Goal: Task Accomplishment & Management: Manage account settings

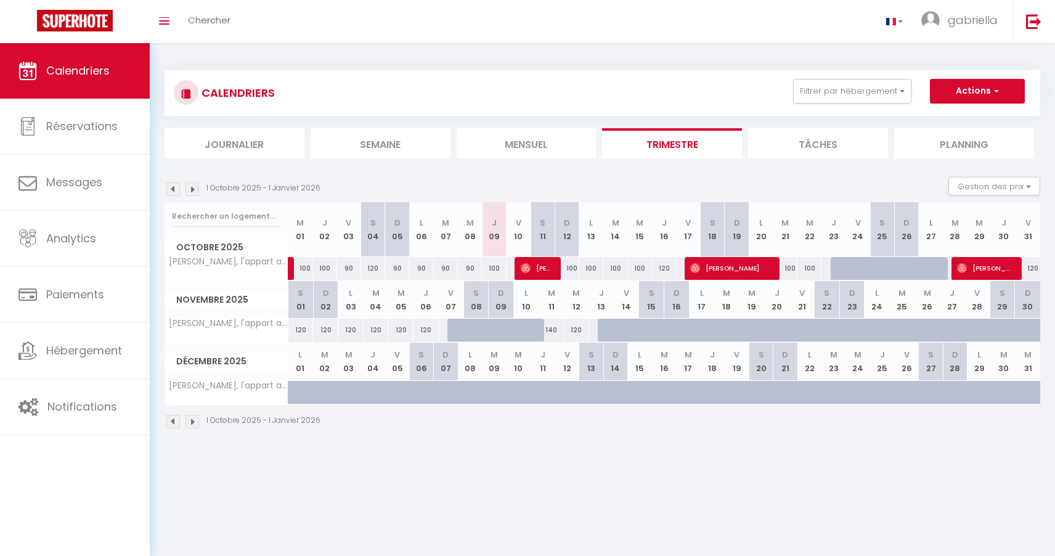
click at [603, 333] on div at bounding box center [610, 330] width 25 height 23
select select "1"
type input "Jeu 13 Novembre 2025"
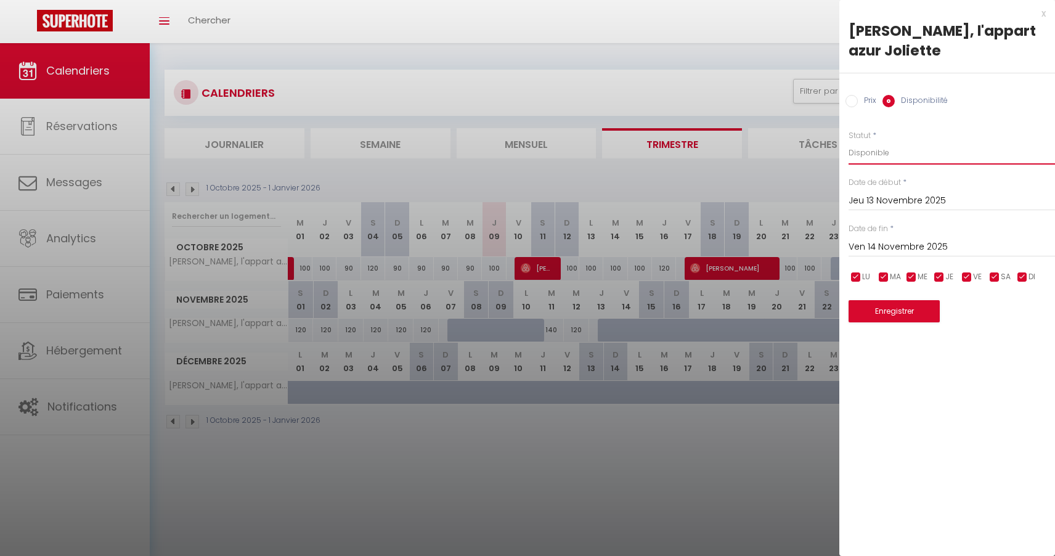
click at [872, 153] on select "Disponible Indisponible" at bounding box center [951, 152] width 206 height 23
click at [848, 141] on select "Disponible Indisponible" at bounding box center [951, 152] width 206 height 23
click at [876, 243] on input "Ven 14 Novembre 2025" at bounding box center [951, 247] width 206 height 16
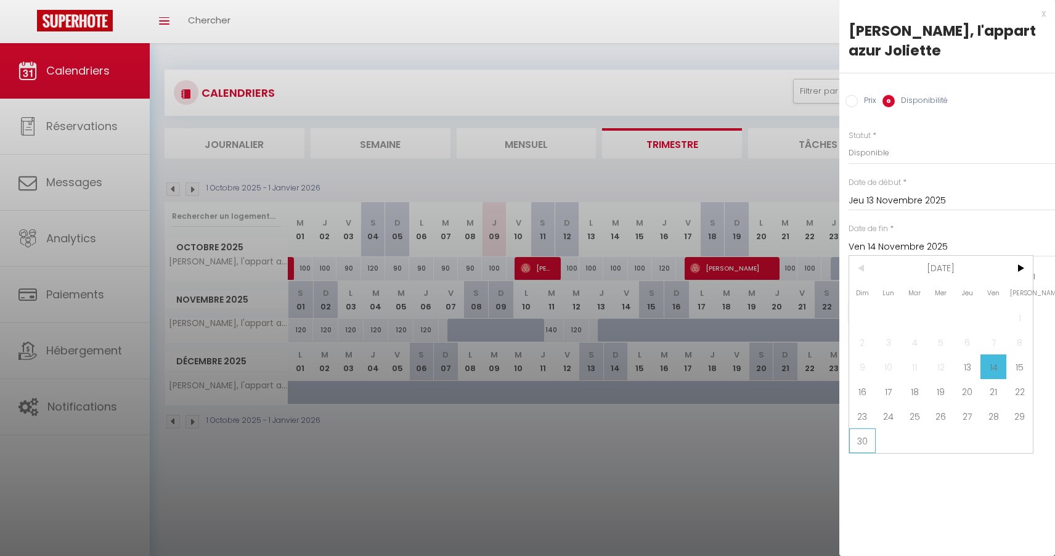
click at [863, 437] on span "30" at bounding box center [862, 440] width 26 height 25
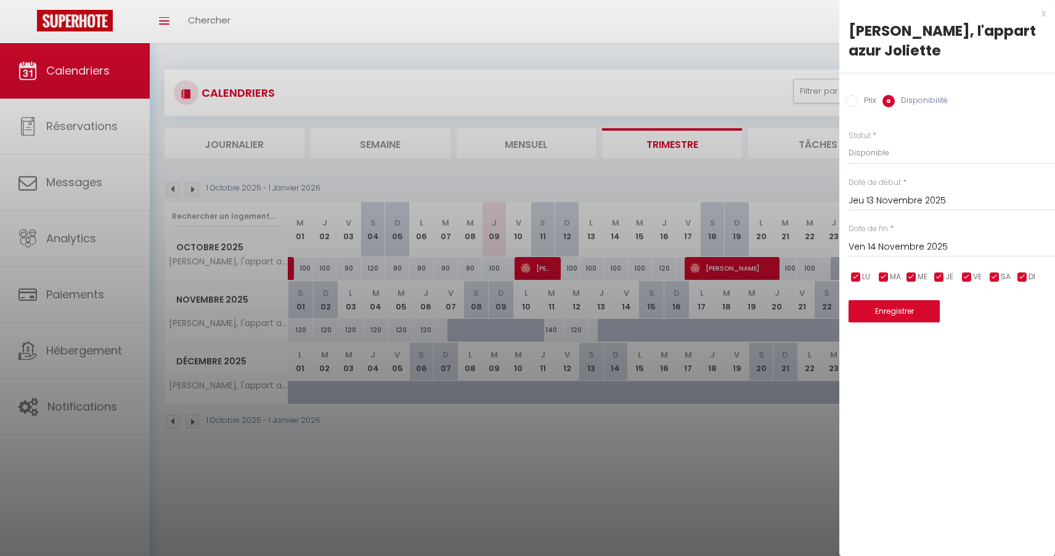
type input "Dim 30 Novembre 2025"
click at [902, 310] on button "Enregistrer" at bounding box center [893, 311] width 91 height 22
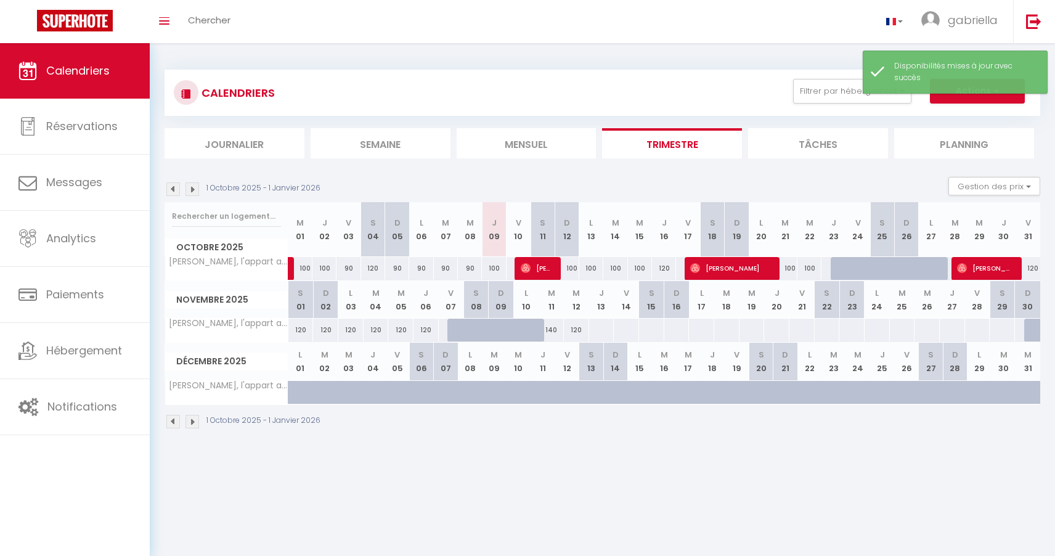
click at [601, 335] on div at bounding box center [601, 330] width 26 height 23
select select "1"
type input "Jeu 13 Novembre 2025"
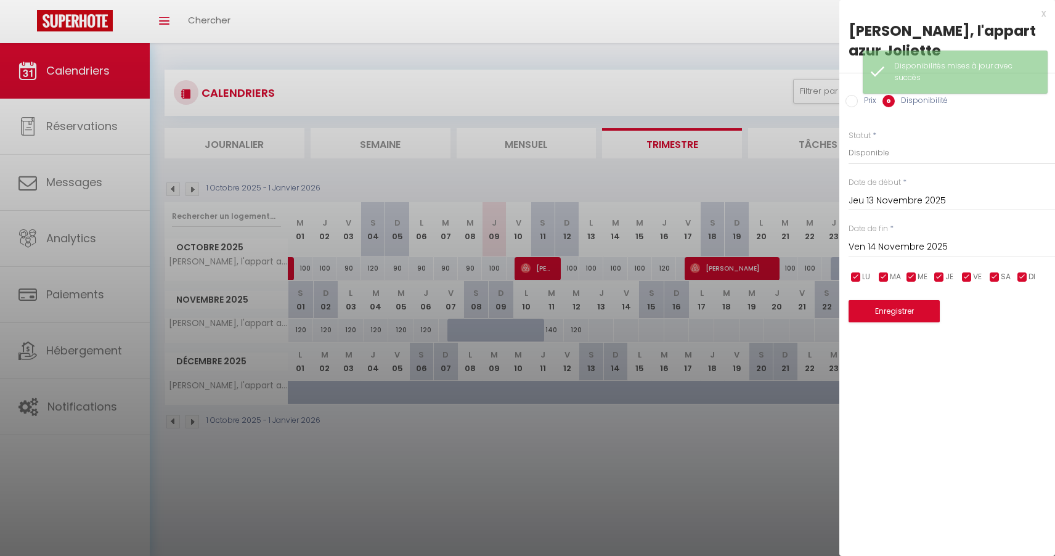
click at [874, 248] on input "Ven 14 Novembre 2025" at bounding box center [951, 247] width 206 height 16
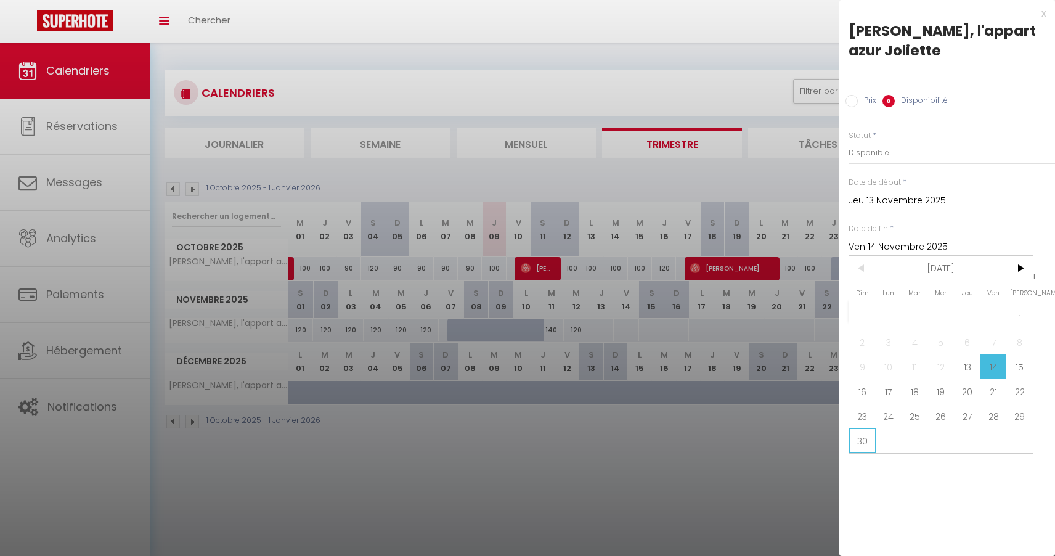
click at [858, 437] on span "30" at bounding box center [862, 440] width 26 height 25
type input "Dim 30 Novembre 2025"
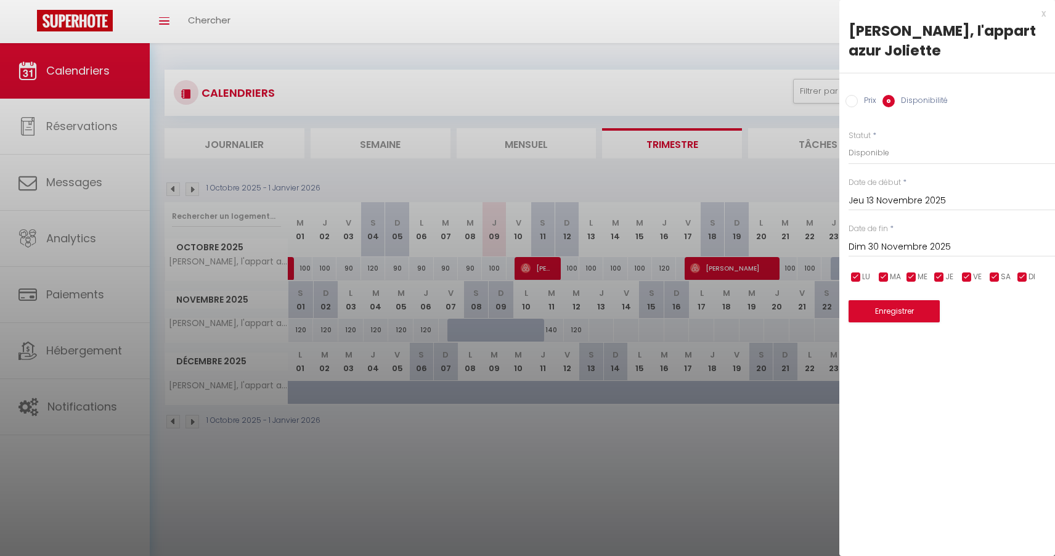
click at [853, 102] on input "Prix" at bounding box center [851, 101] width 12 height 12
radio input "true"
radio input "false"
click at [876, 149] on input "Prix" at bounding box center [951, 152] width 206 height 22
type input "120"
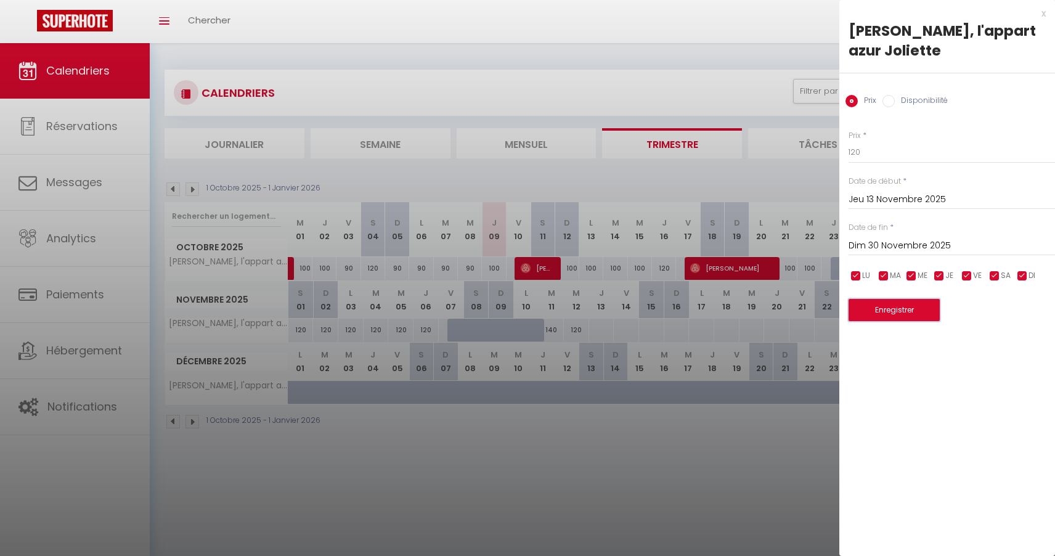
click at [884, 317] on button "Enregistrer" at bounding box center [893, 310] width 91 height 22
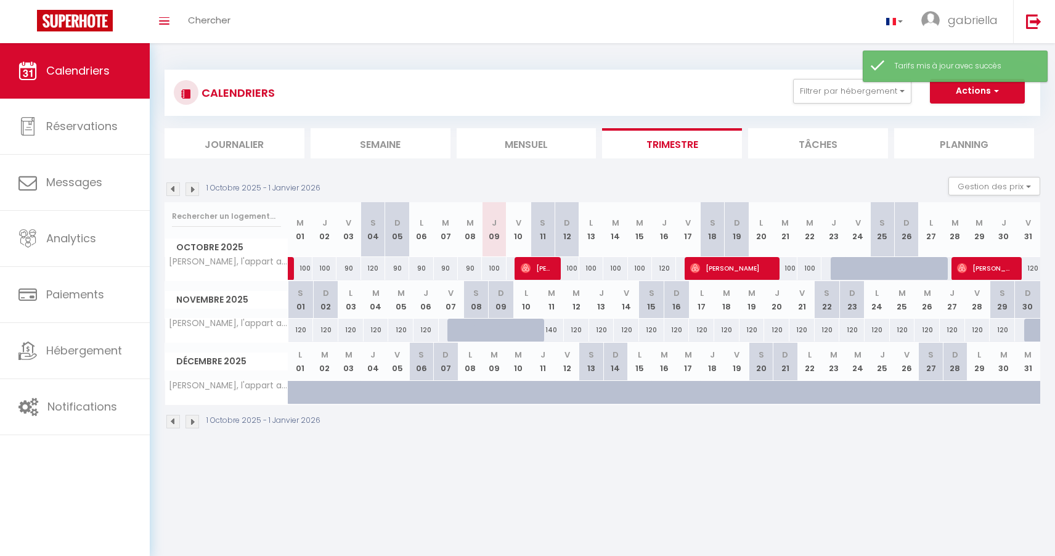
click at [1035, 333] on div at bounding box center [1036, 330] width 25 height 23
type input "Dim 30 Novembre 2025"
type input "Lun 01 Décembre 2025"
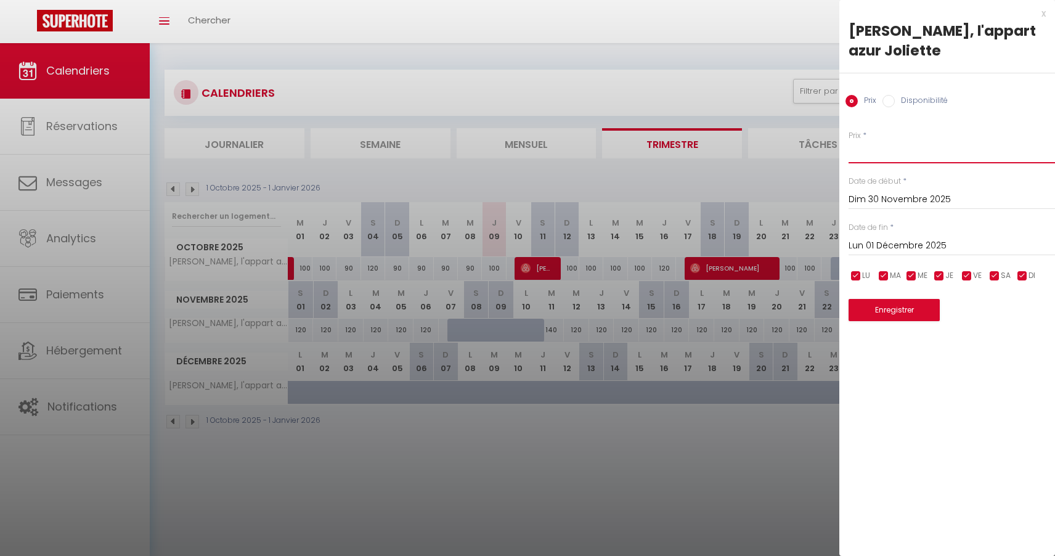
click at [860, 158] on input "Prix" at bounding box center [951, 152] width 206 height 22
type input "100"
click at [871, 309] on button "Enregistrer" at bounding box center [893, 310] width 91 height 22
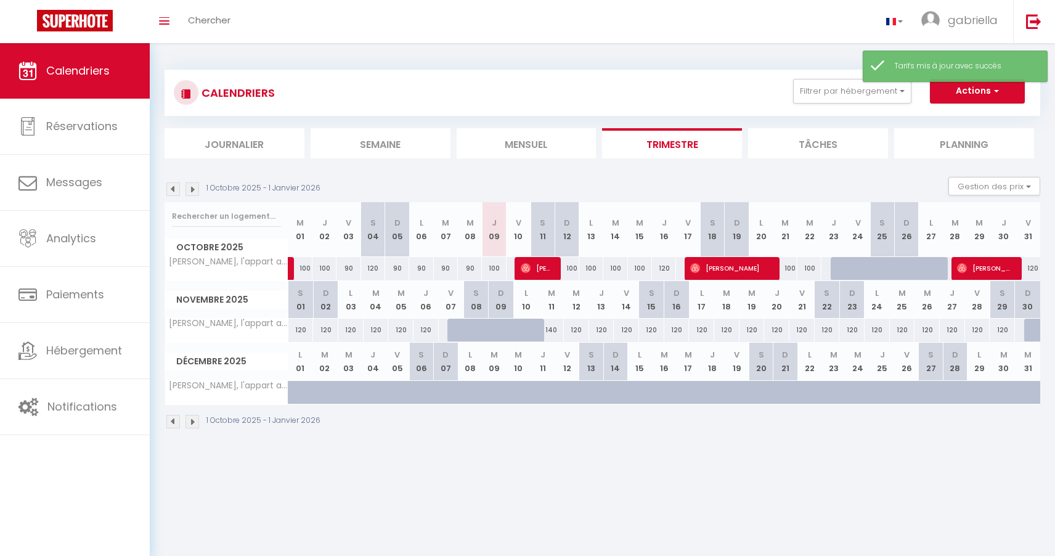
click at [1031, 331] on div at bounding box center [1036, 330] width 25 height 23
type input "100"
type input "Dim 30 Novembre 2025"
type input "Lun 01 Décembre 2025"
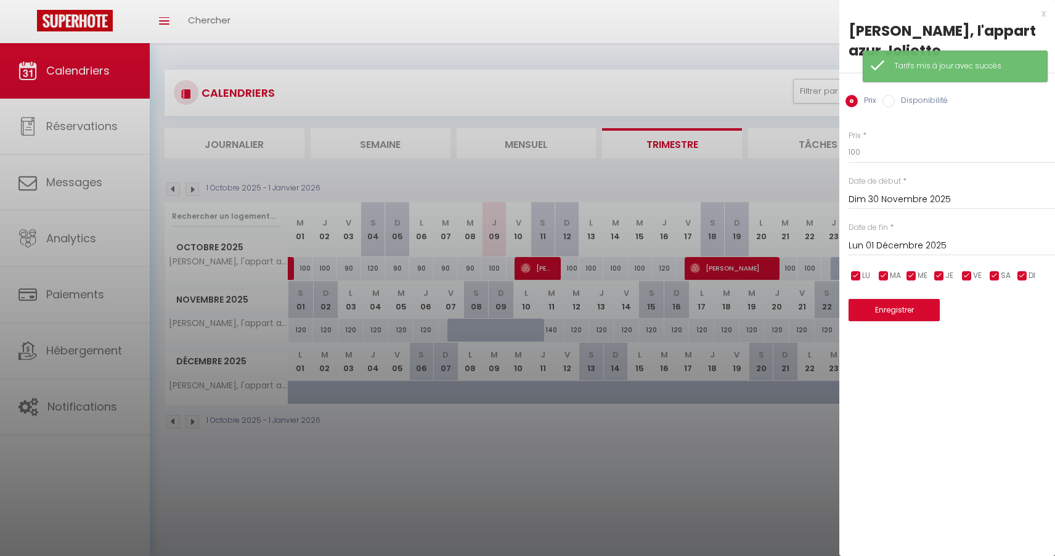
click at [685, 510] on div at bounding box center [527, 278] width 1055 height 556
